Goal: Task Accomplishment & Management: Manage account settings

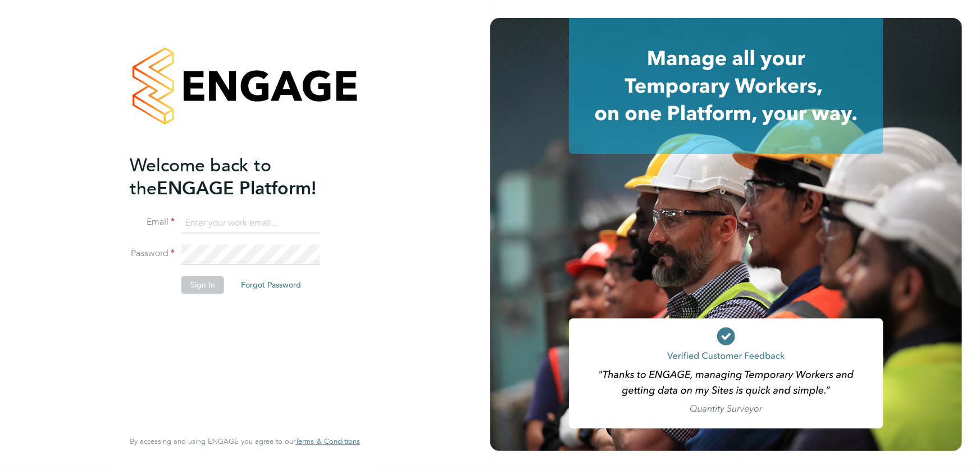
type input "danielle.ebden@hmsworks.co.uk"
click at [202, 284] on button "Sign In" at bounding box center [202, 285] width 43 height 18
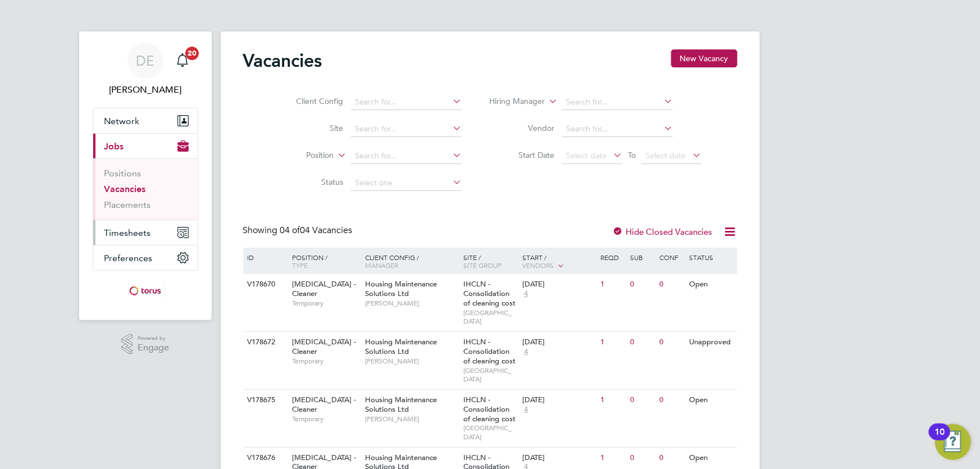
click at [121, 231] on span "Timesheets" at bounding box center [127, 232] width 47 height 11
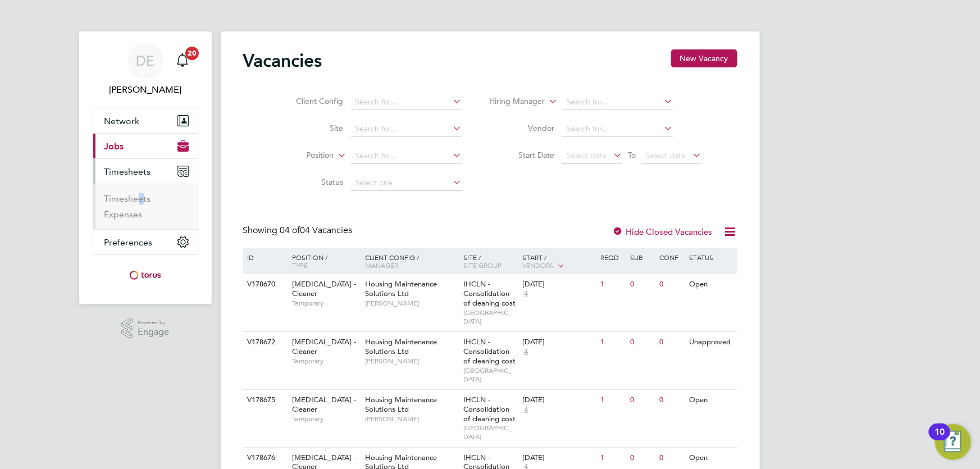
click at [135, 191] on ul "Timesheets Expenses" at bounding box center [145, 206] width 104 height 45
click at [145, 201] on link "Timesheets" at bounding box center [127, 198] width 47 height 11
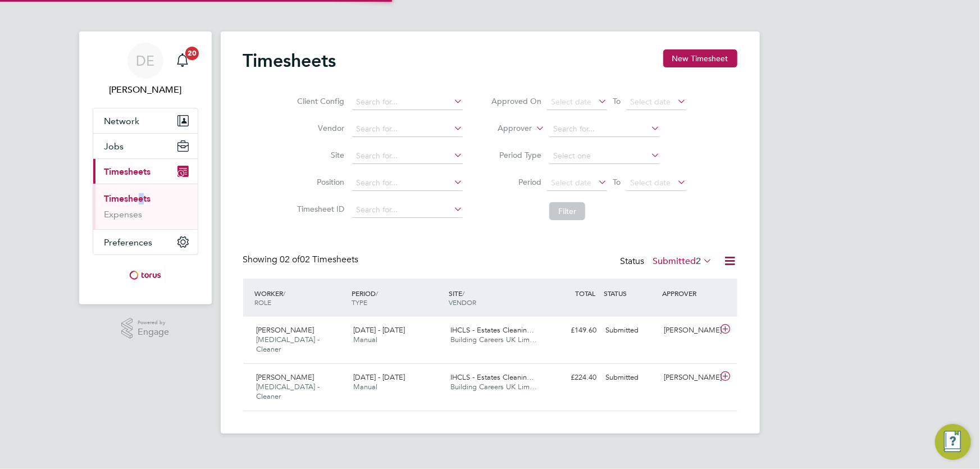
scroll to position [28, 97]
click at [349, 337] on div "[DATE] - [DATE] Manual" at bounding box center [397, 335] width 97 height 28
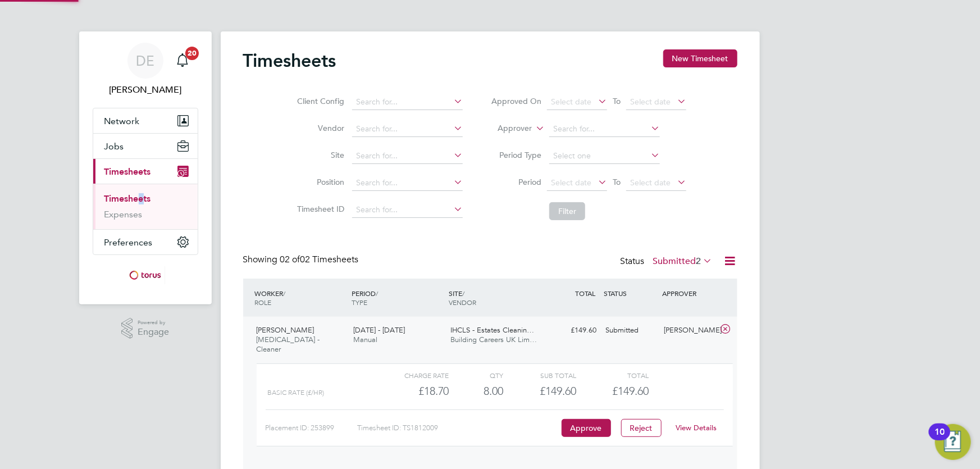
scroll to position [19, 109]
click at [592, 419] on button "Approve" at bounding box center [585, 428] width 49 height 18
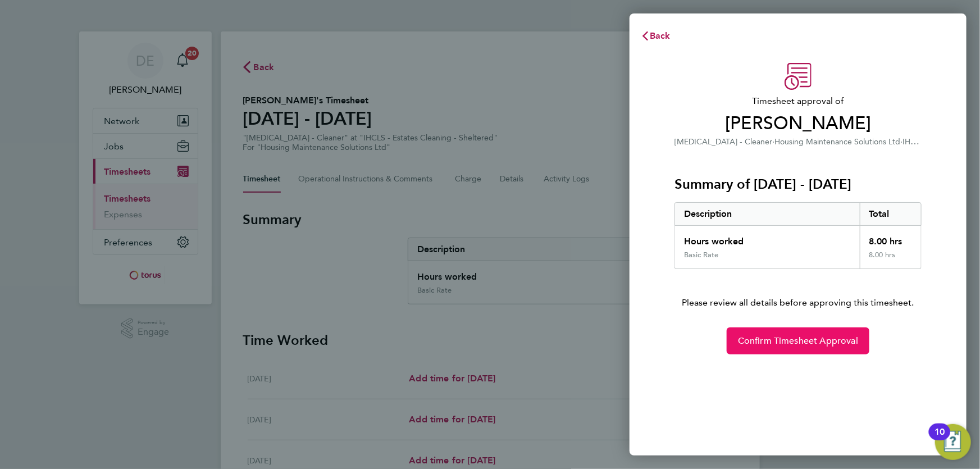
click at [761, 346] on button "Confirm Timesheet Approval" at bounding box center [798, 340] width 143 height 27
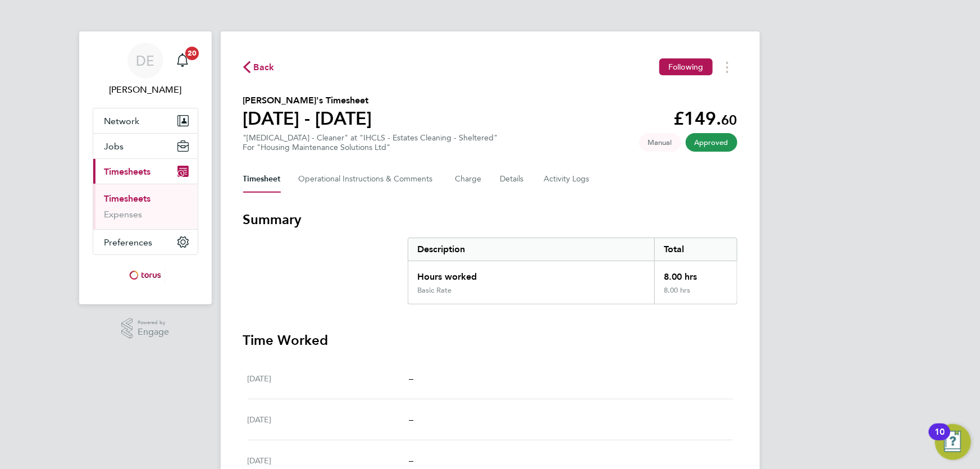
click at [135, 200] on link "Timesheets" at bounding box center [127, 198] width 47 height 11
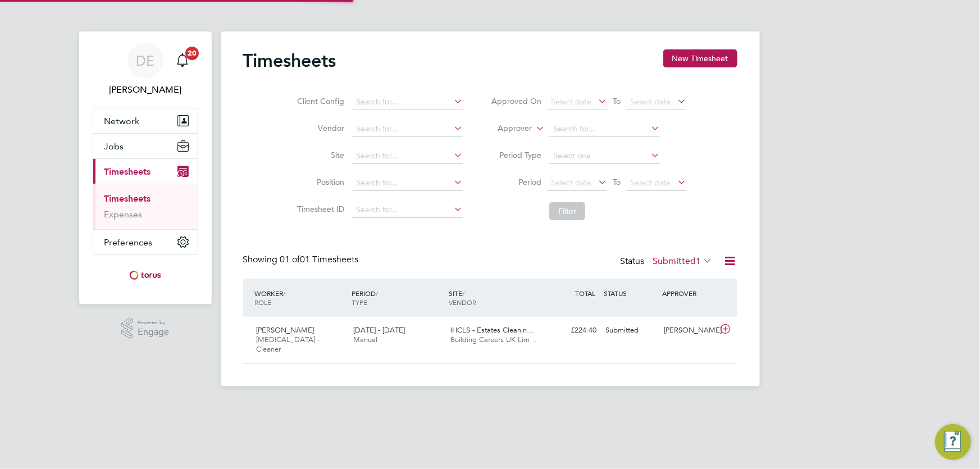
scroll to position [28, 97]
click at [322, 345] on div "Brandon Taylor HMS - Cleaner 25 - 31 Aug 2025" at bounding box center [300, 340] width 97 height 38
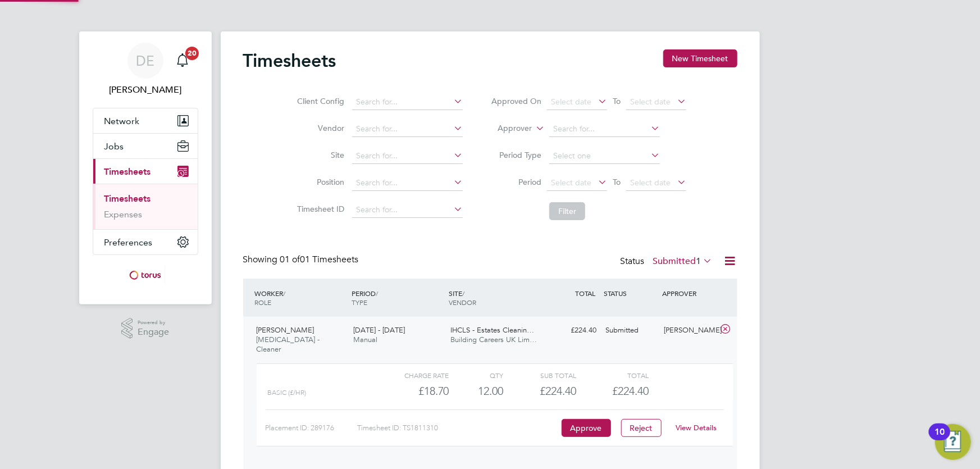
scroll to position [19, 109]
click at [597, 423] on button "Approve" at bounding box center [585, 428] width 49 height 18
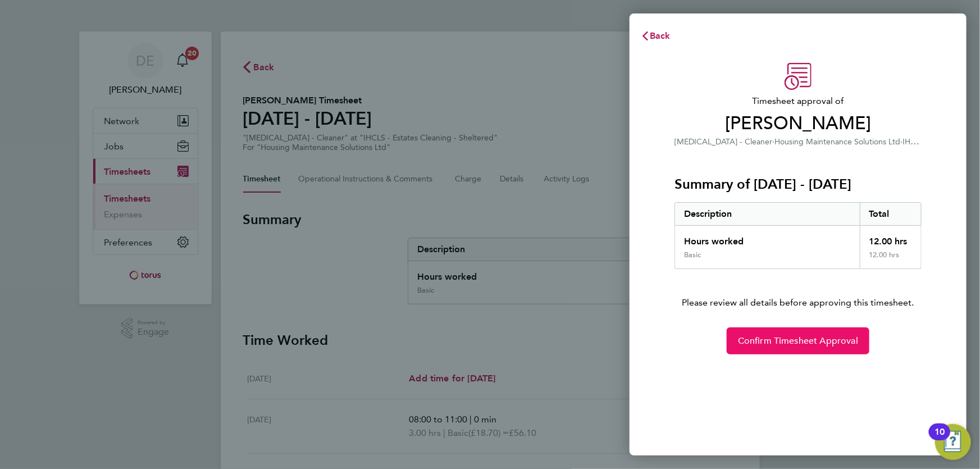
click at [777, 341] on span "Confirm Timesheet Approval" at bounding box center [798, 340] width 120 height 11
